Goal: Find contact information: Obtain details needed to contact an individual or organization

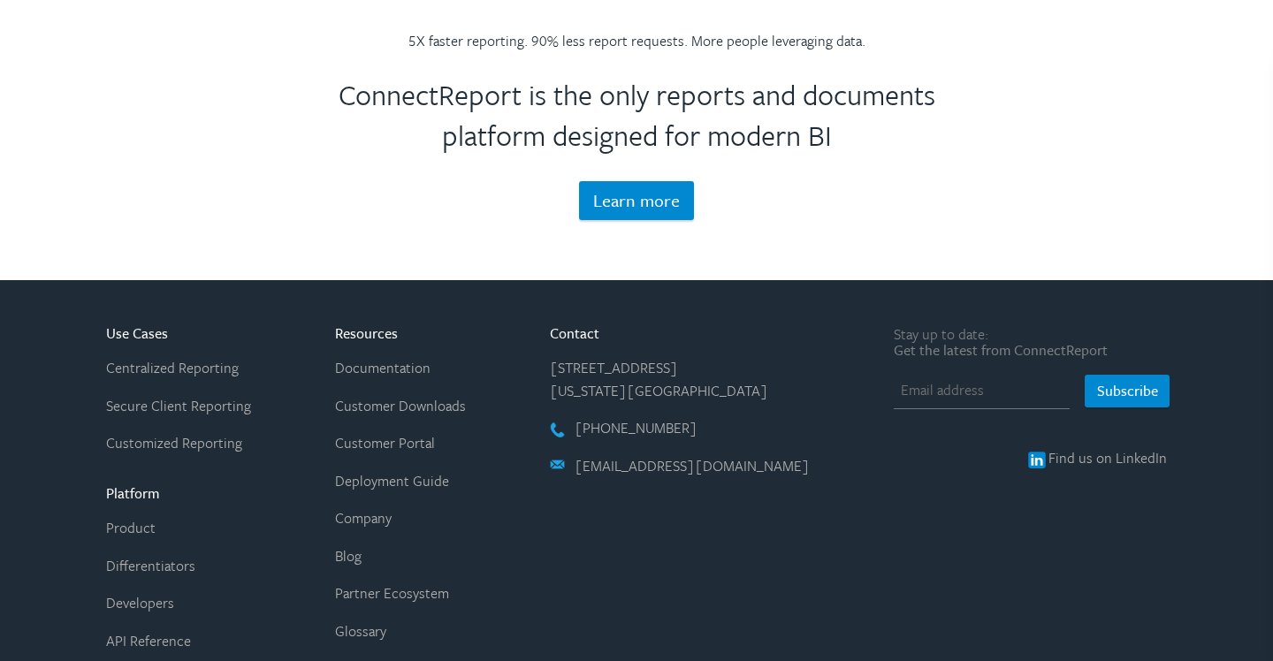
scroll to position [3570, 0]
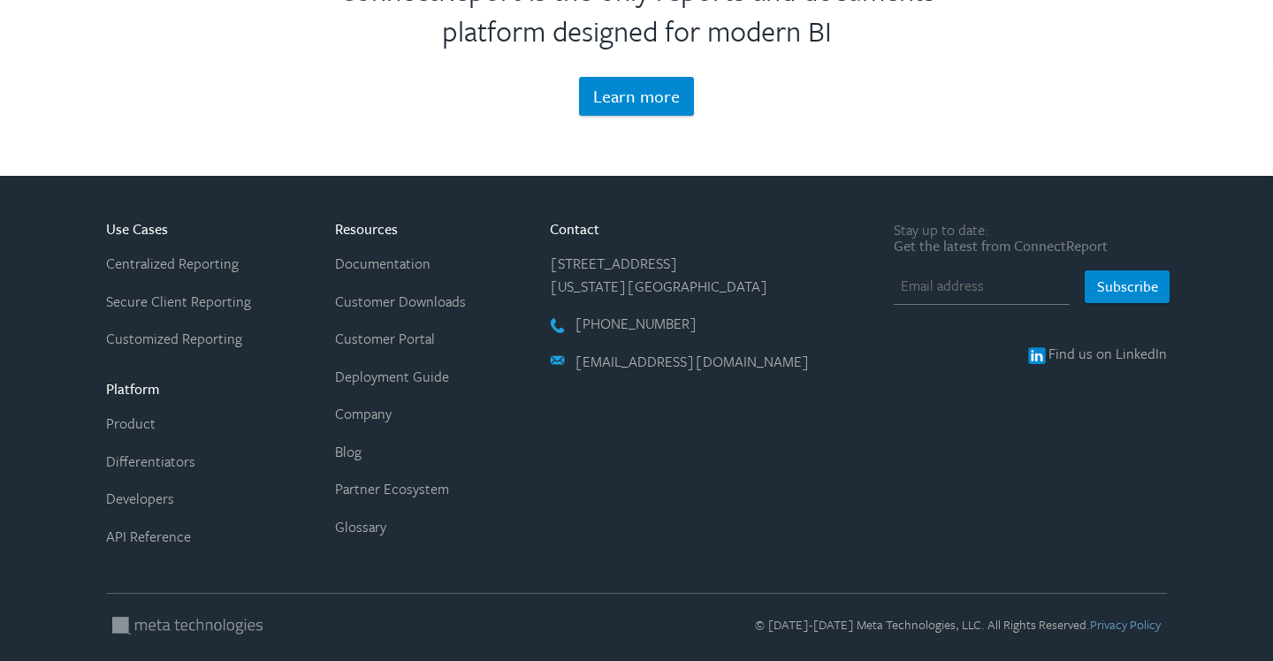
click at [384, 422] on link "Company" at bounding box center [363, 413] width 57 height 21
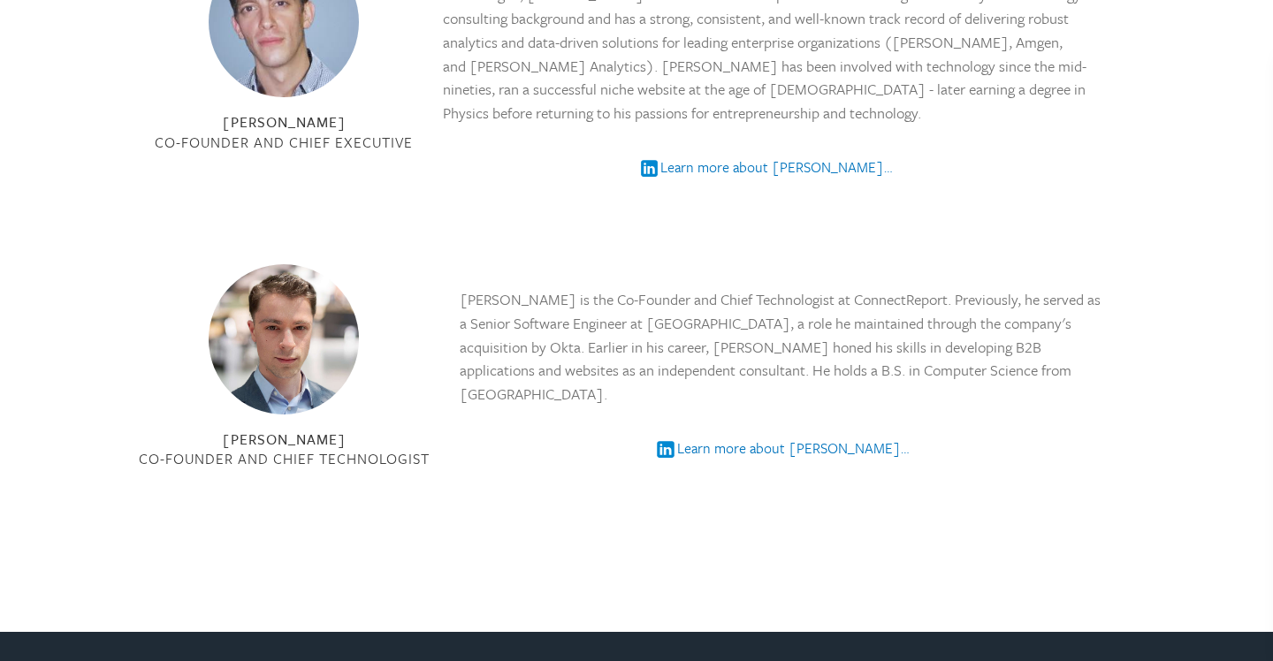
scroll to position [1565, 0]
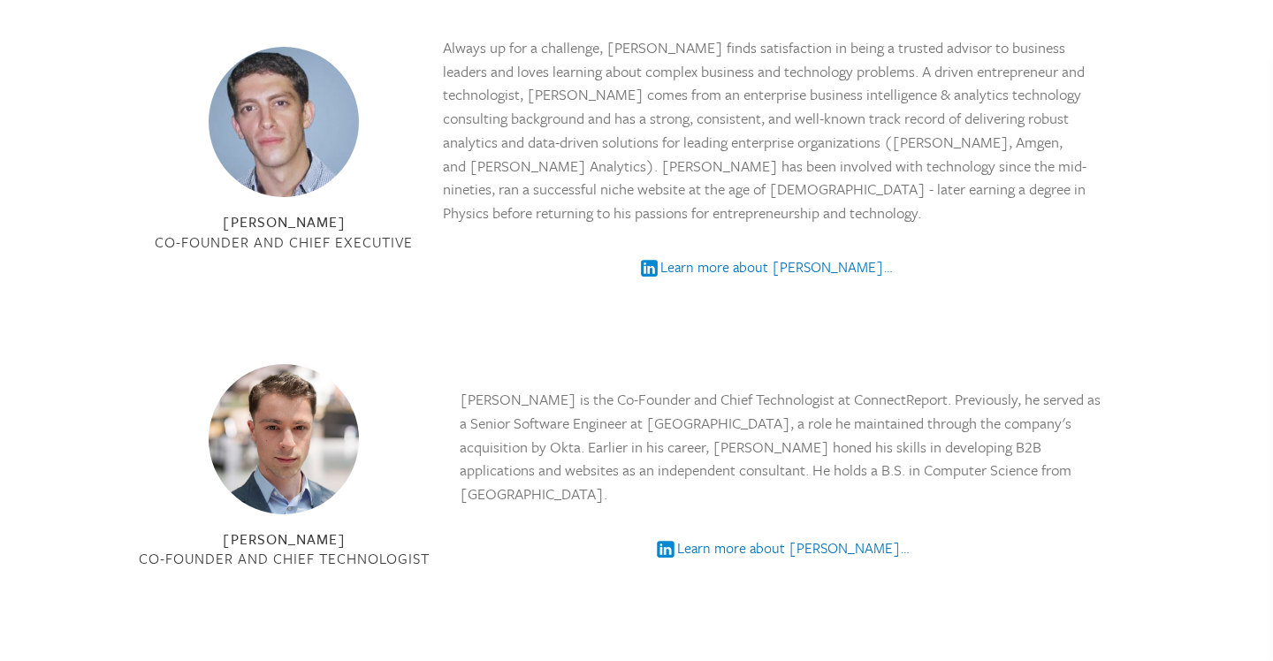
click at [661, 267] on icon at bounding box center [649, 268] width 23 height 23
click at [747, 537] on link "Learn more about [PERSON_NAME]…" at bounding box center [781, 547] width 255 height 21
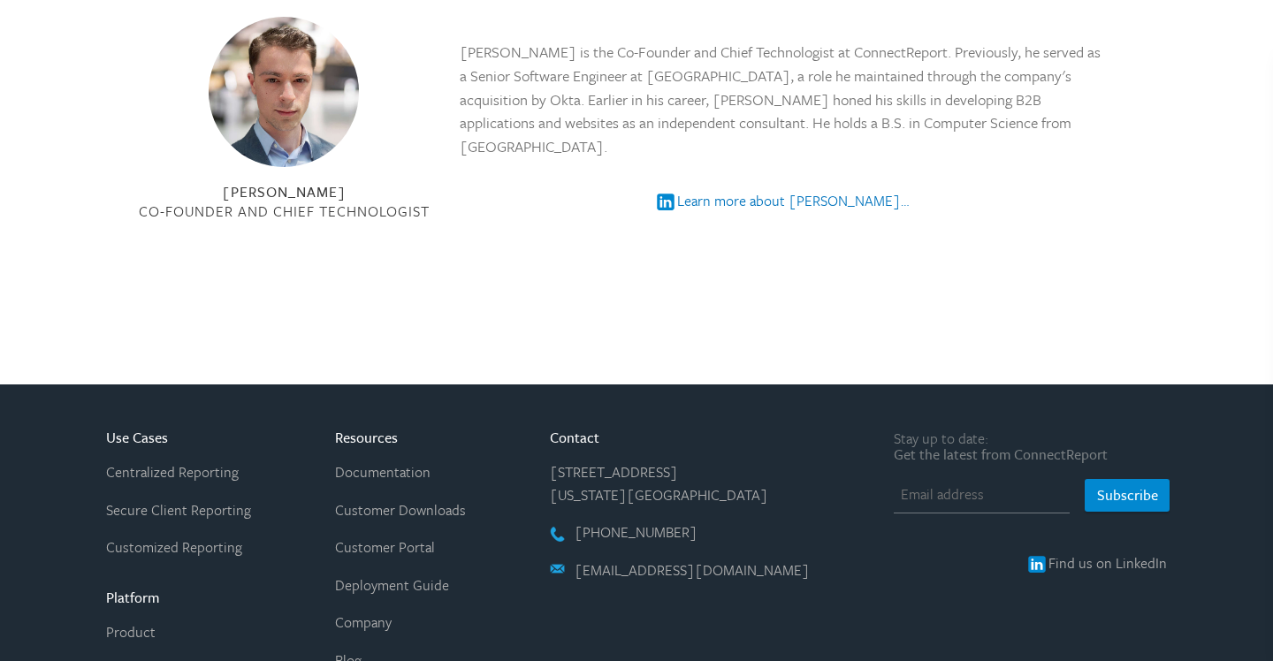
scroll to position [2162, 0]
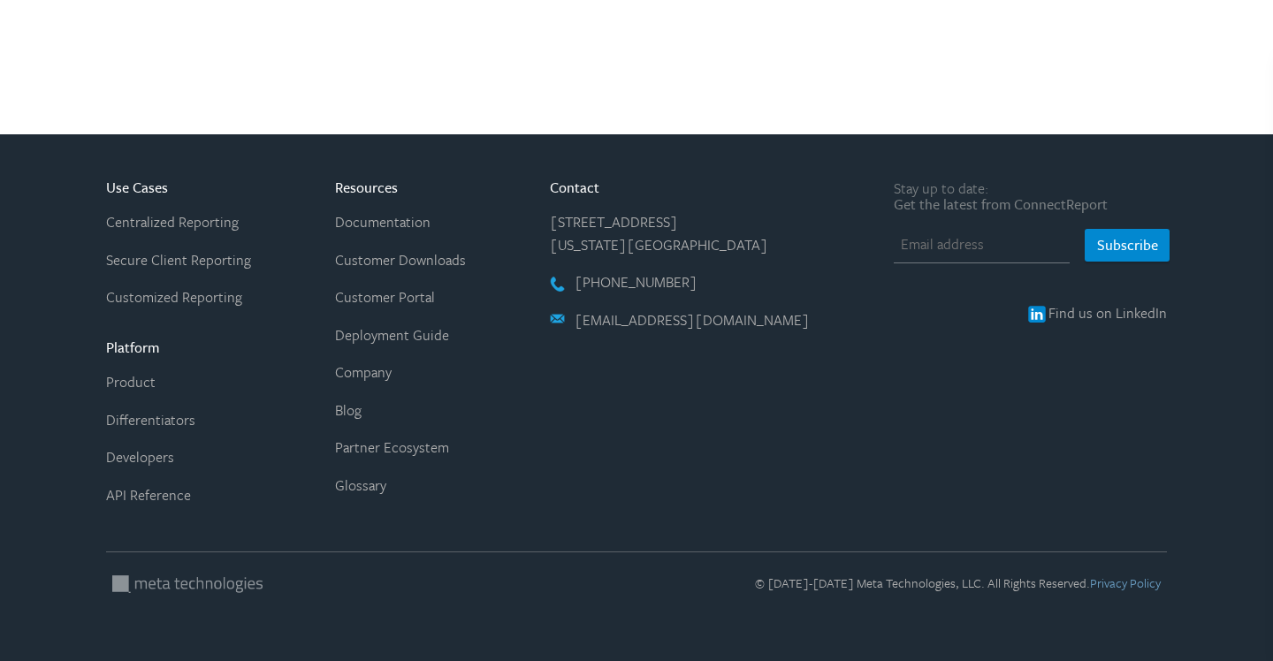
click at [220, 580] on link at bounding box center [187, 584] width 150 height 18
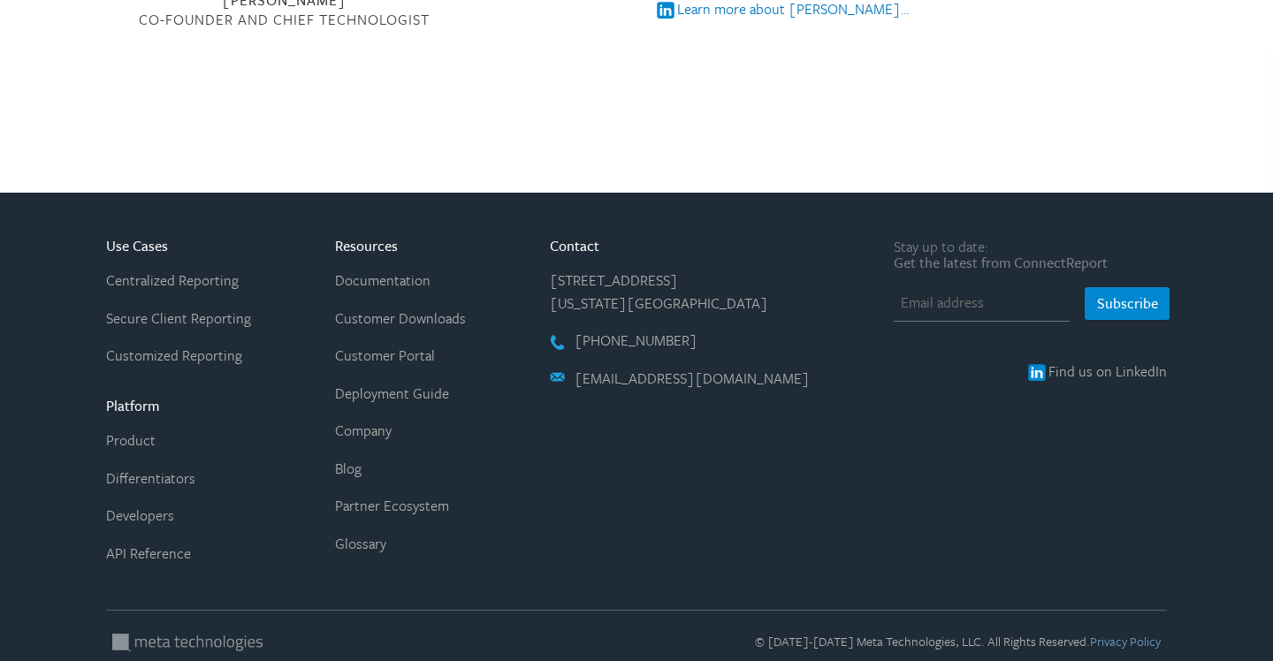
scroll to position [2162, 0]
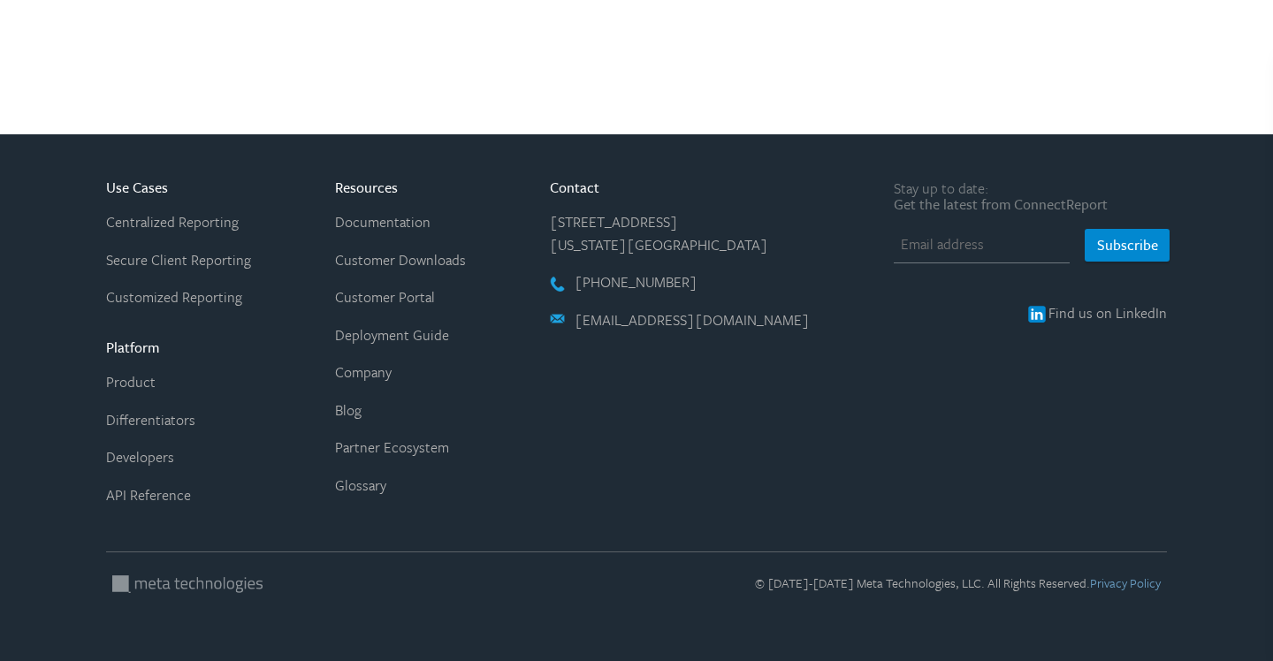
click at [1124, 584] on link "Privacy Policy" at bounding box center [1125, 583] width 71 height 19
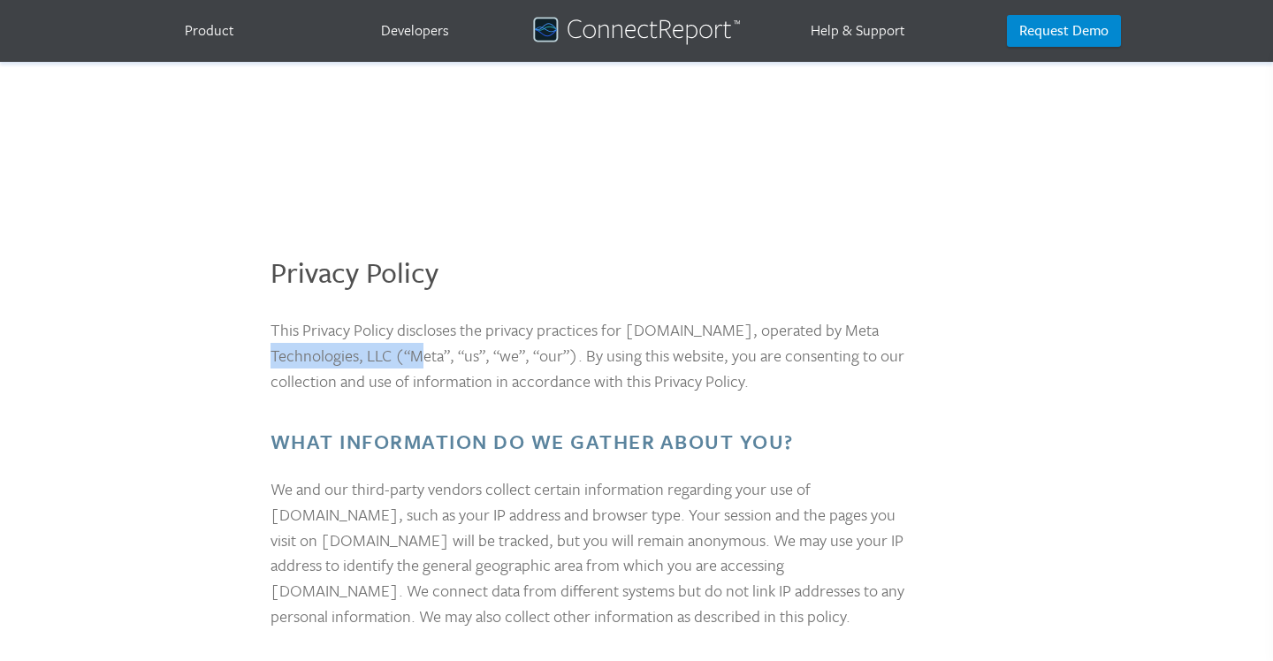
drag, startPoint x: 388, startPoint y: 354, endPoint x: 847, endPoint y: 324, distance: 459.8
click at [847, 324] on p "This Privacy Policy discloses the privacy practices for connectreport.com, oper…" at bounding box center [593, 355] width 645 height 76
copy p "Meta Technologies, LLC"
